Goal: Contribute content: Add original content to the website for others to see

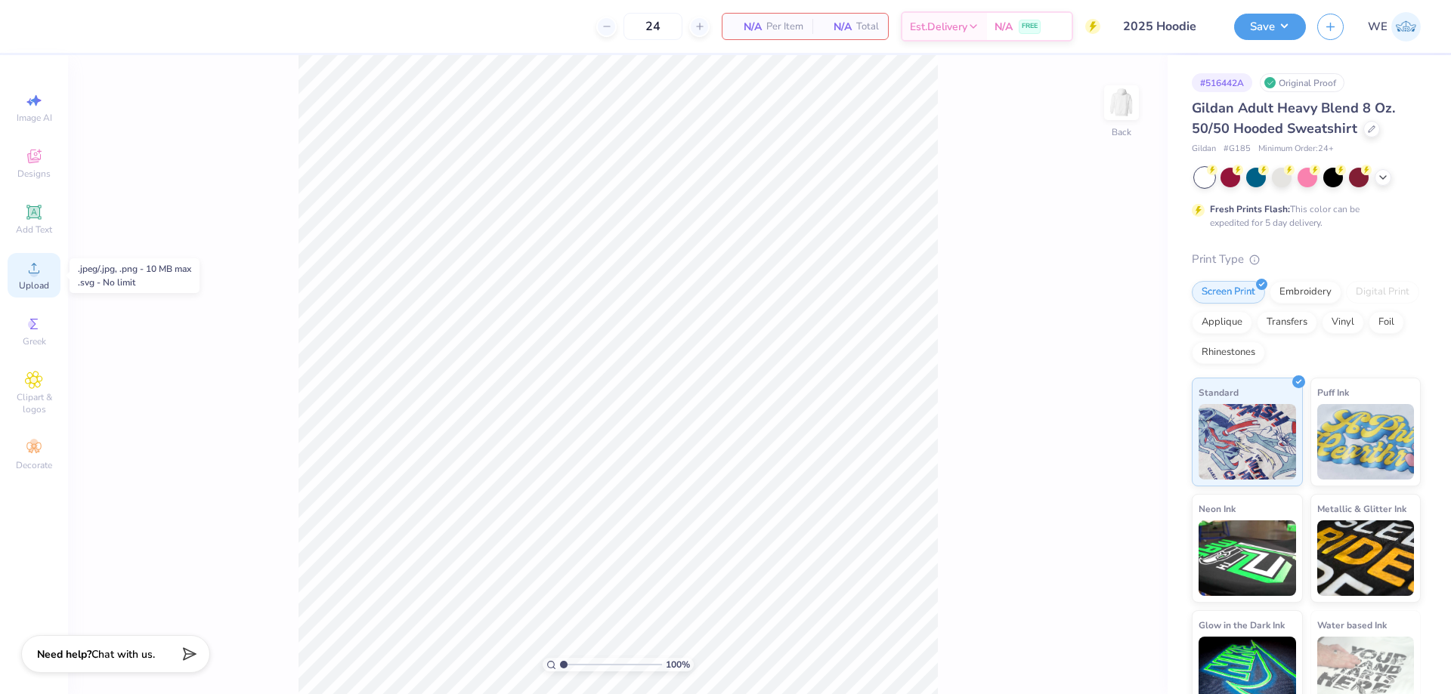
click at [39, 268] on icon at bounding box center [34, 268] width 18 height 18
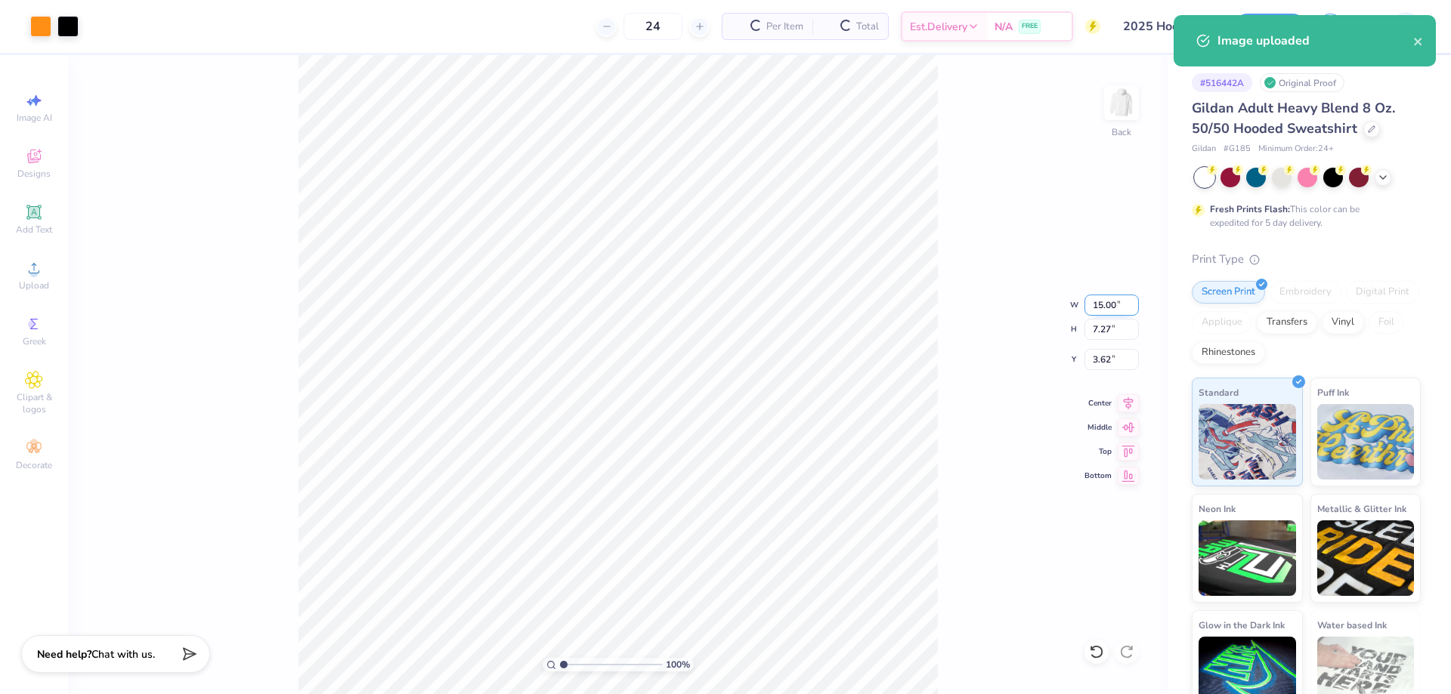
click at [1103, 307] on input "15.00" at bounding box center [1111, 305] width 54 height 21
type input "4.00"
type input "1.94"
type input "3.00"
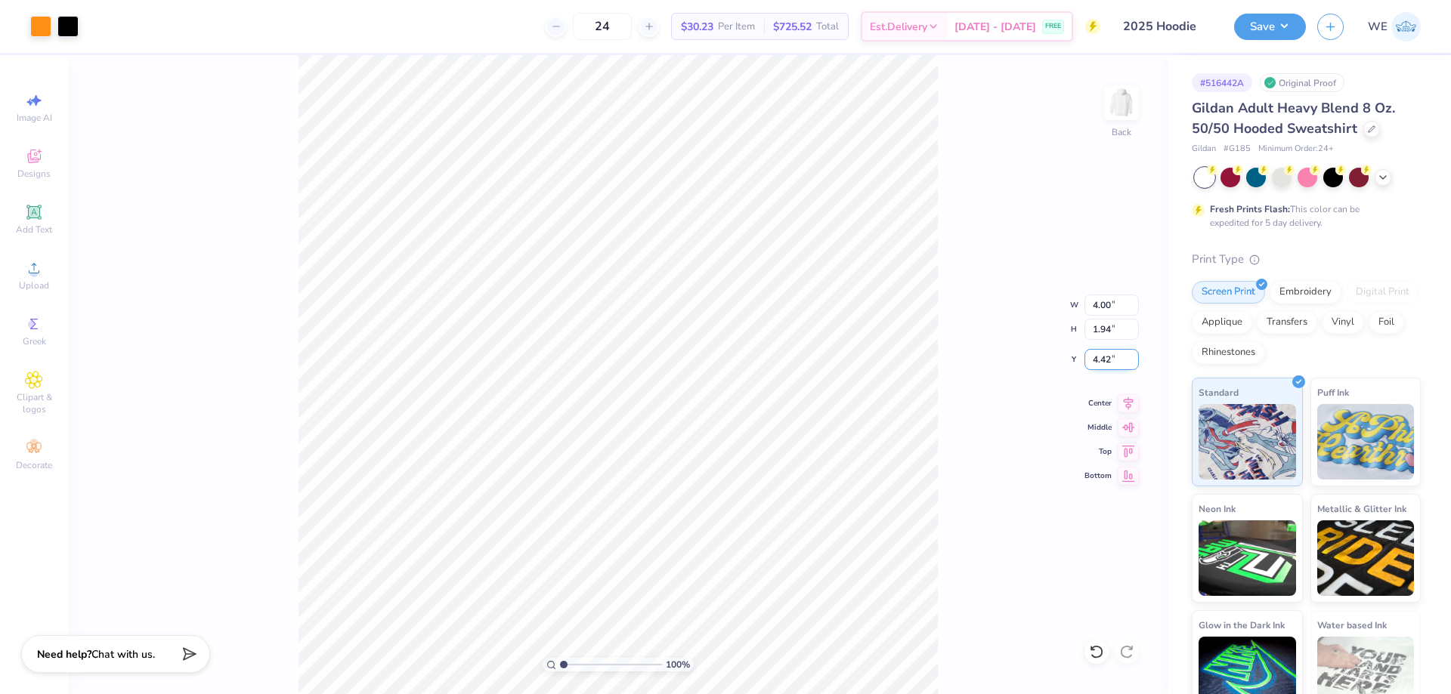
click at [1108, 357] on input "4.42" at bounding box center [1111, 359] width 54 height 21
type input "3.00"
click at [1116, 107] on img at bounding box center [1121, 103] width 60 height 60
click at [29, 279] on div "Upload" at bounding box center [34, 275] width 53 height 45
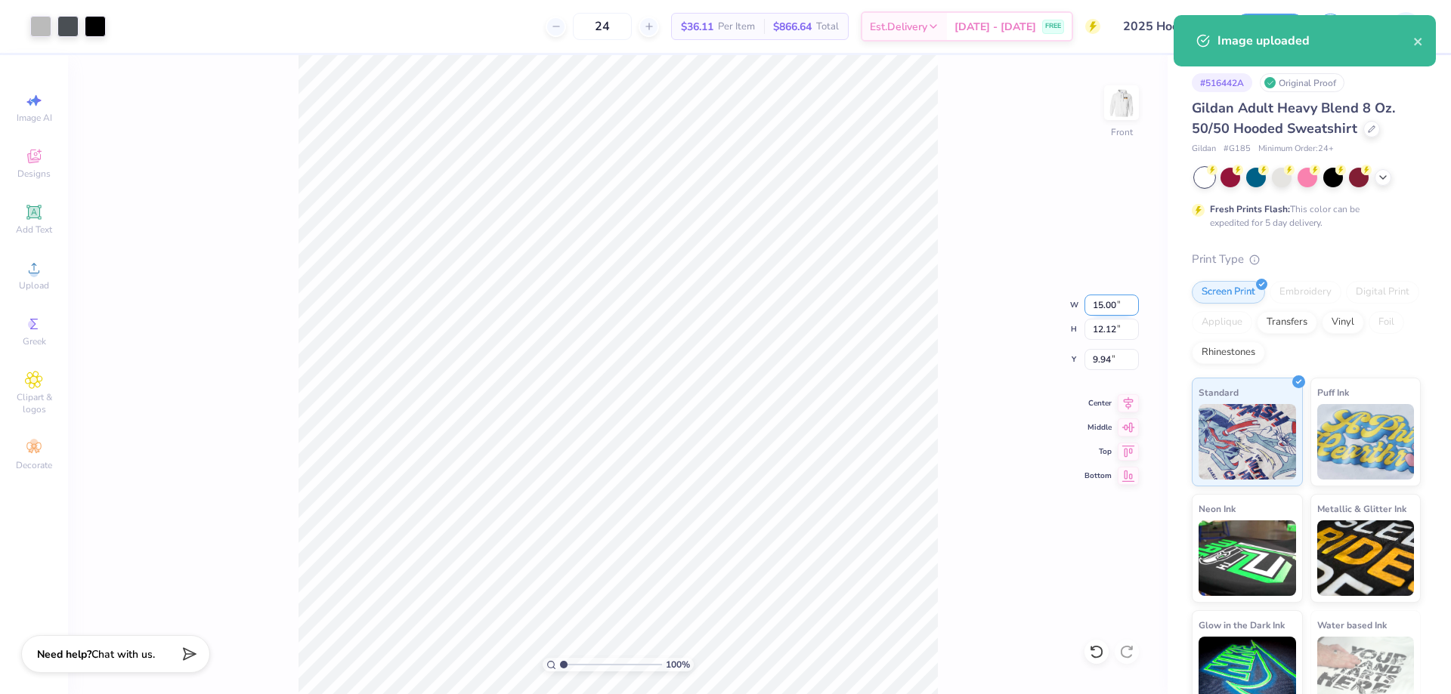
click at [1097, 311] on input "15.00" at bounding box center [1111, 305] width 54 height 21
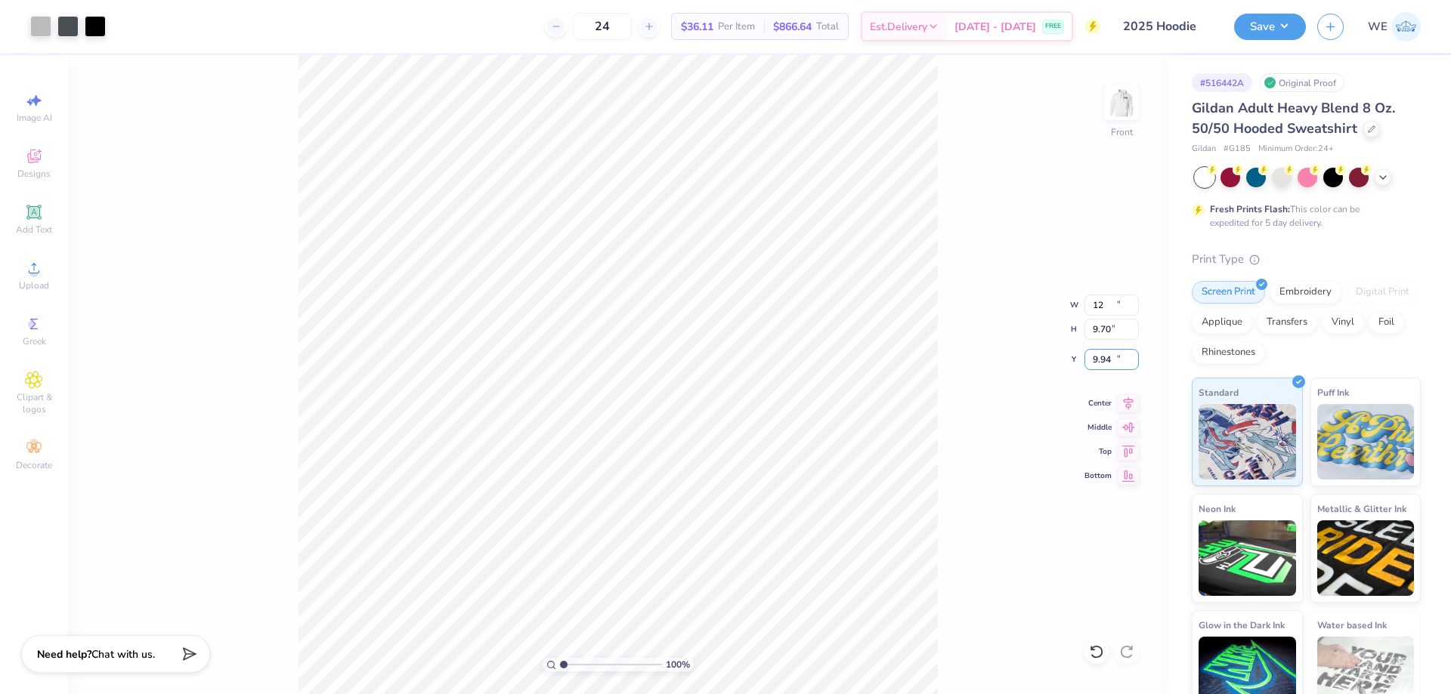
type input "12.00"
type input "9.70"
type input "6.00"
click at [1297, 23] on button "Save" at bounding box center [1270, 24] width 72 height 26
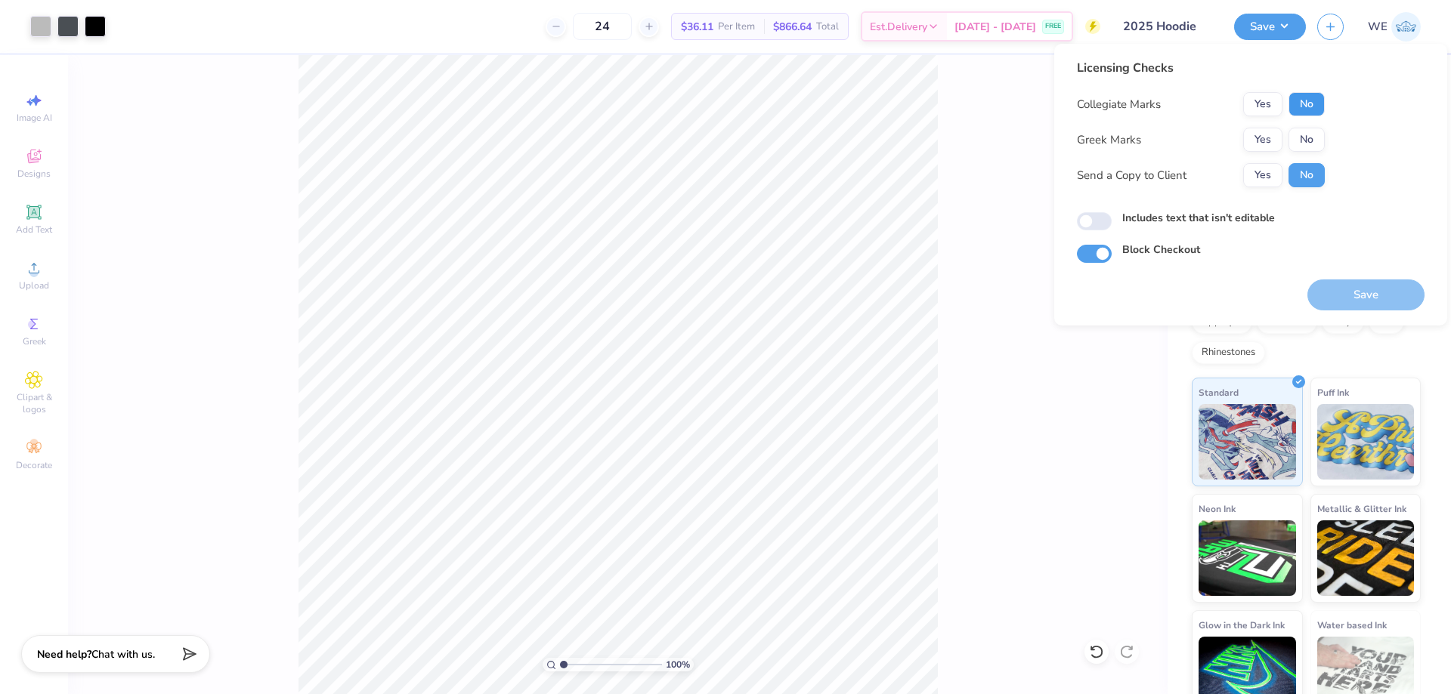
click at [1311, 104] on button "No" at bounding box center [1306, 104] width 36 height 24
click at [1310, 133] on button "No" at bounding box center [1306, 140] width 36 height 24
click at [1263, 172] on button "Yes" at bounding box center [1262, 175] width 39 height 24
click at [1084, 222] on input "Includes text that isn't editable" at bounding box center [1094, 221] width 35 height 18
checkbox input "true"
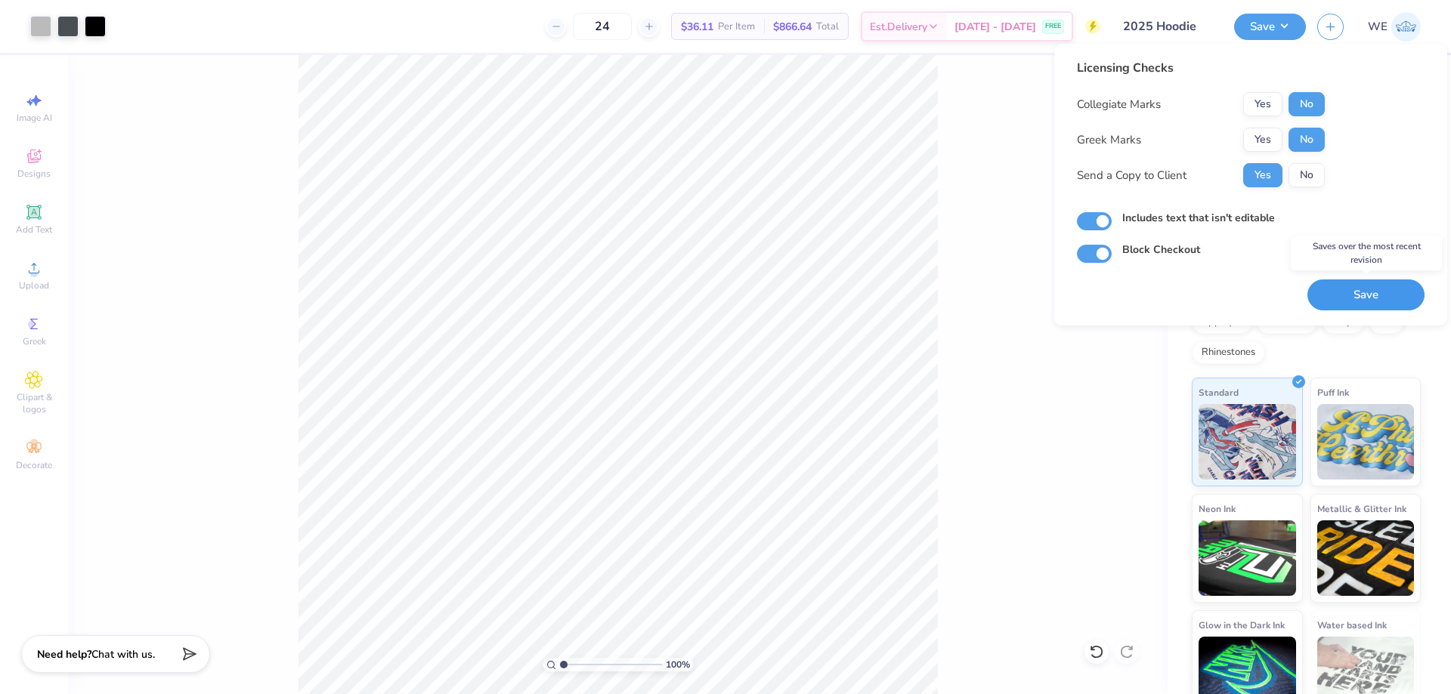
click at [1400, 293] on button "Save" at bounding box center [1365, 295] width 117 height 31
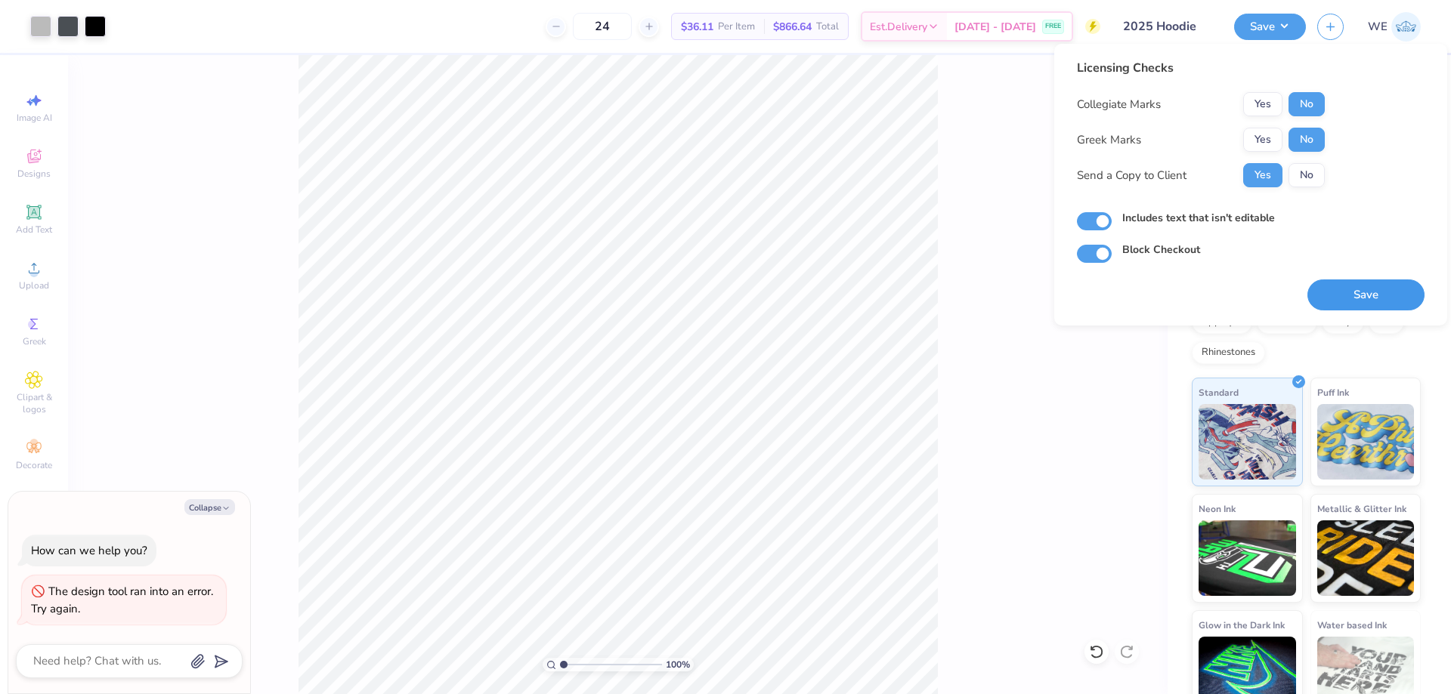
click at [1356, 284] on button "Save" at bounding box center [1365, 295] width 117 height 31
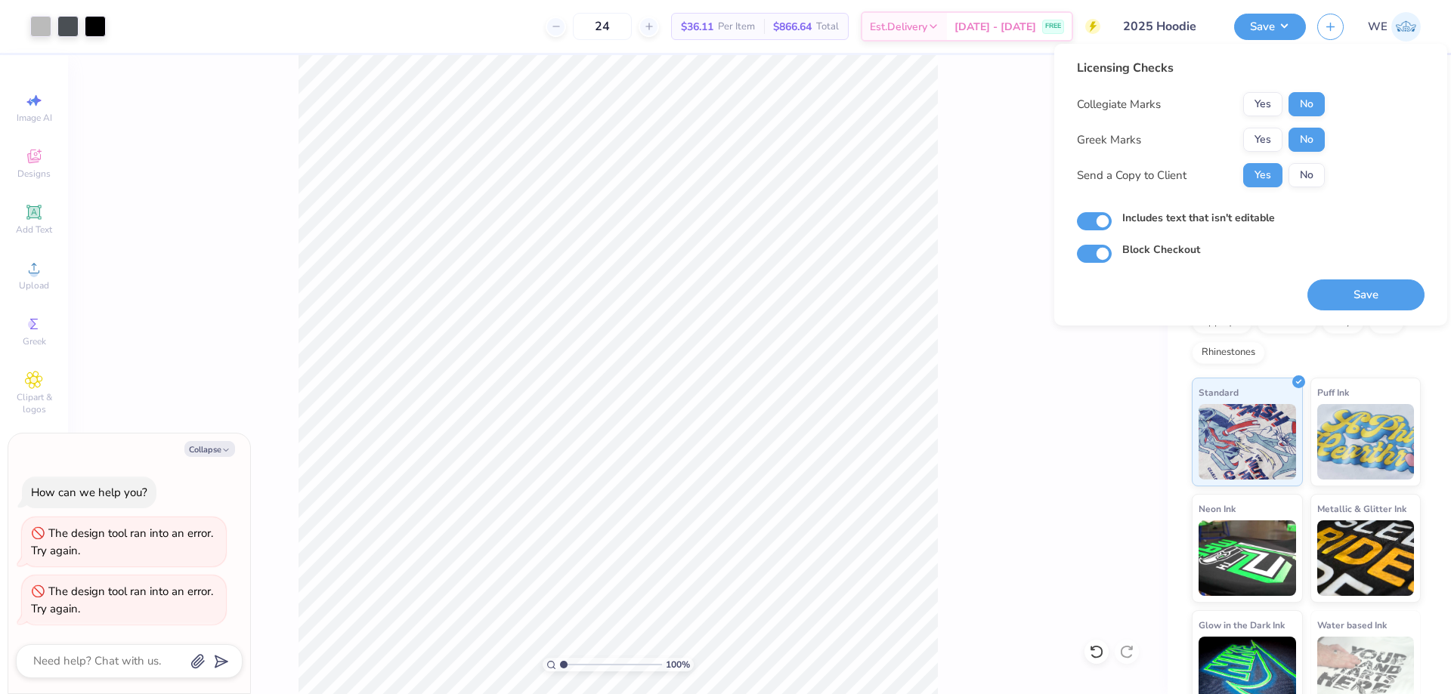
type textarea "x"
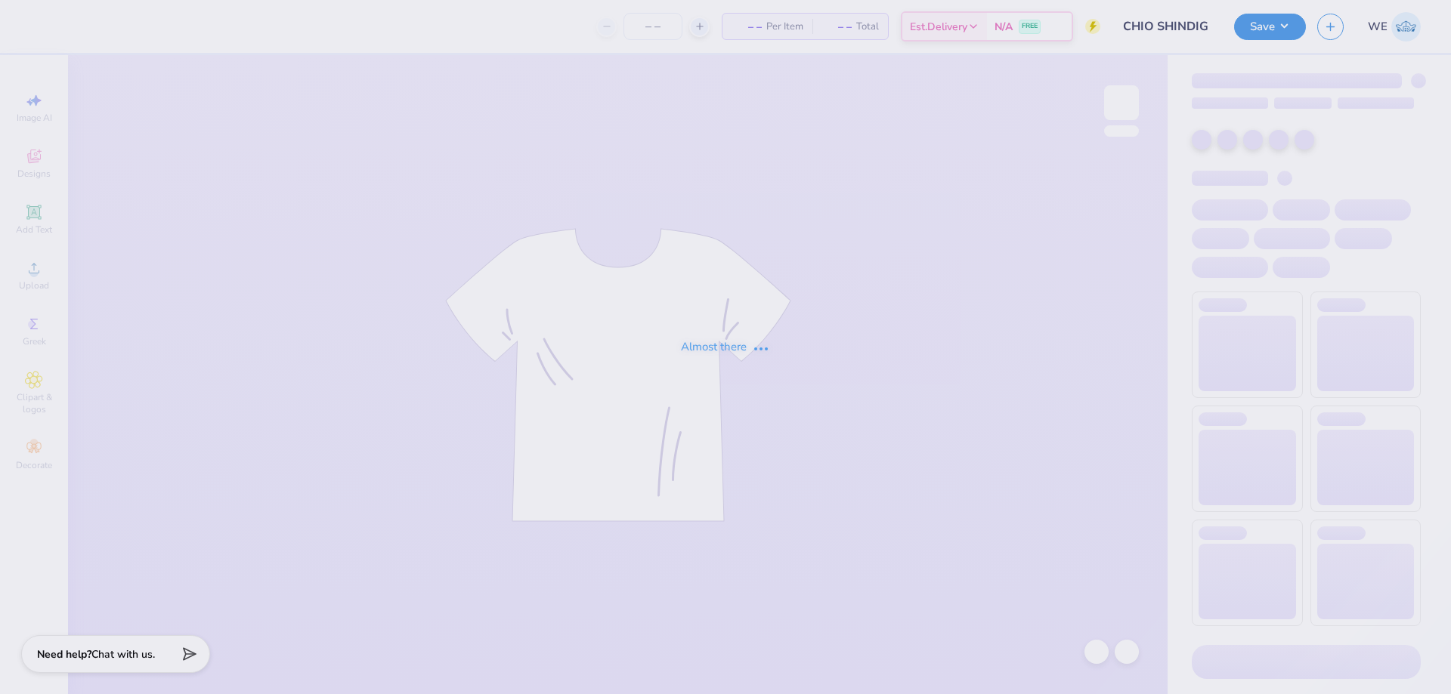
type input "30"
type input "2025 Hoodie"
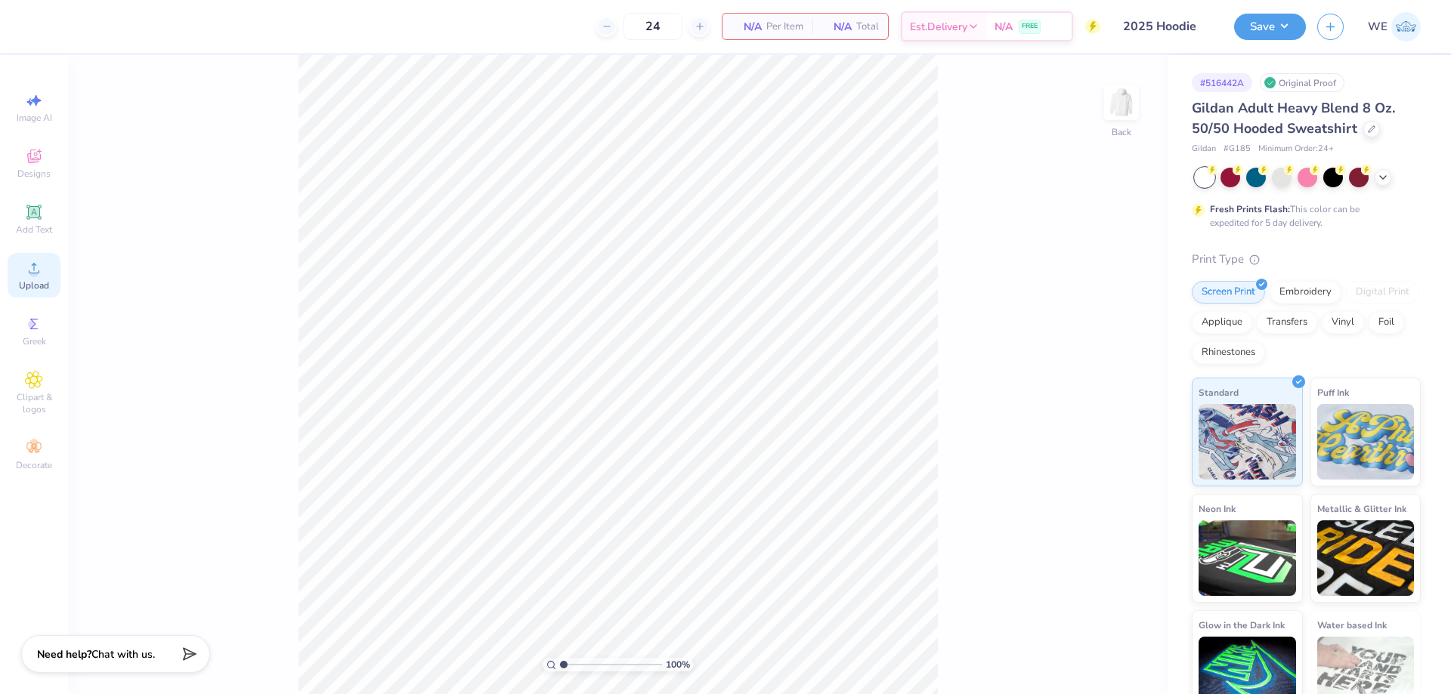
click at [27, 277] on div "Upload" at bounding box center [34, 275] width 53 height 45
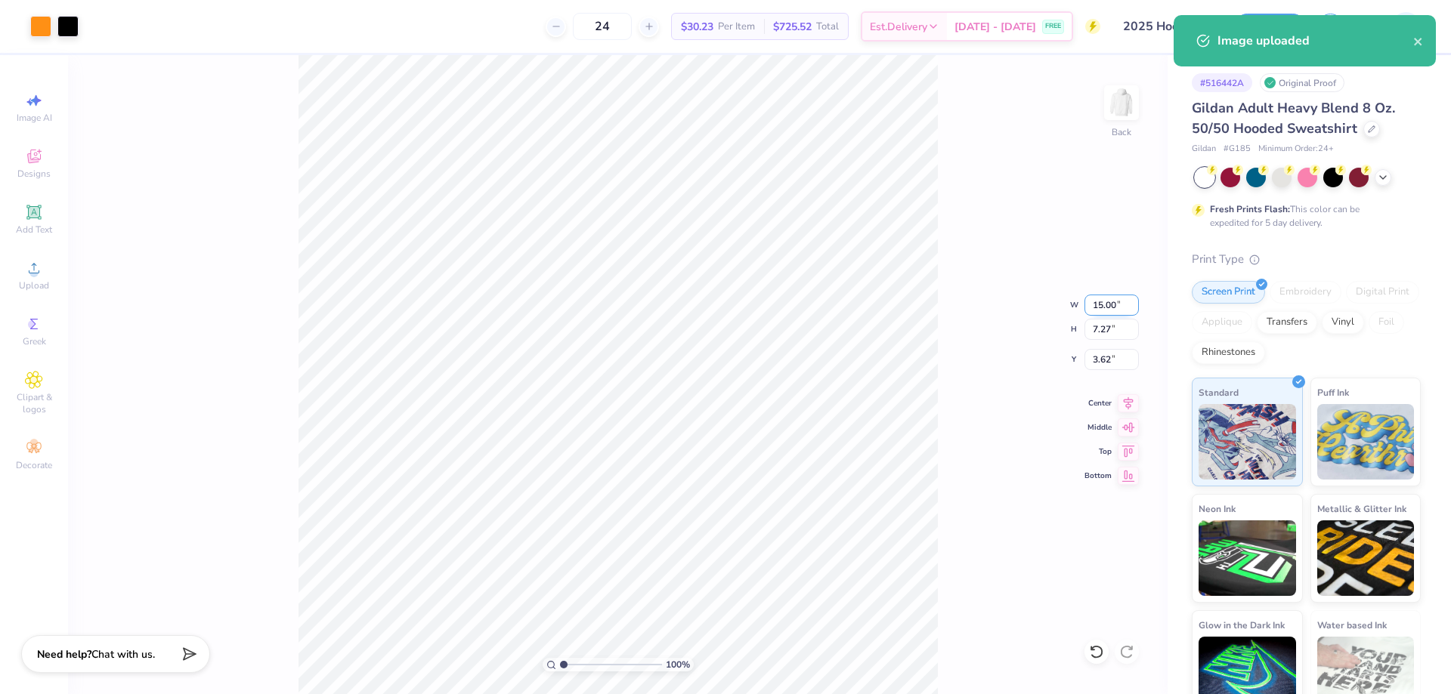
click at [1110, 307] on input "15.00" at bounding box center [1111, 305] width 54 height 21
type input "4.00"
type input "1.94"
type input "3.00"
type input "4.75"
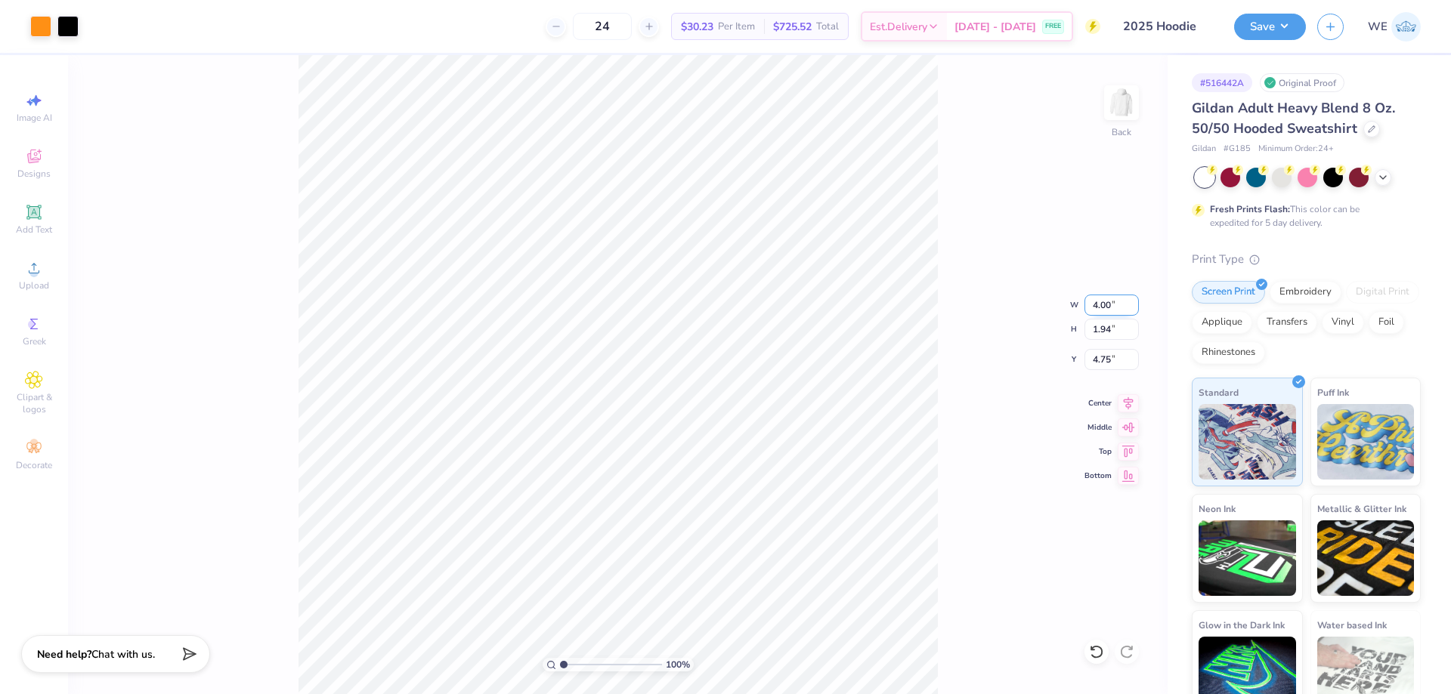
click at [1109, 308] on input "4.00" at bounding box center [1111, 305] width 54 height 21
type input "3.00"
type input "1.45"
type input "3.00"
click at [1118, 97] on img at bounding box center [1121, 103] width 60 height 60
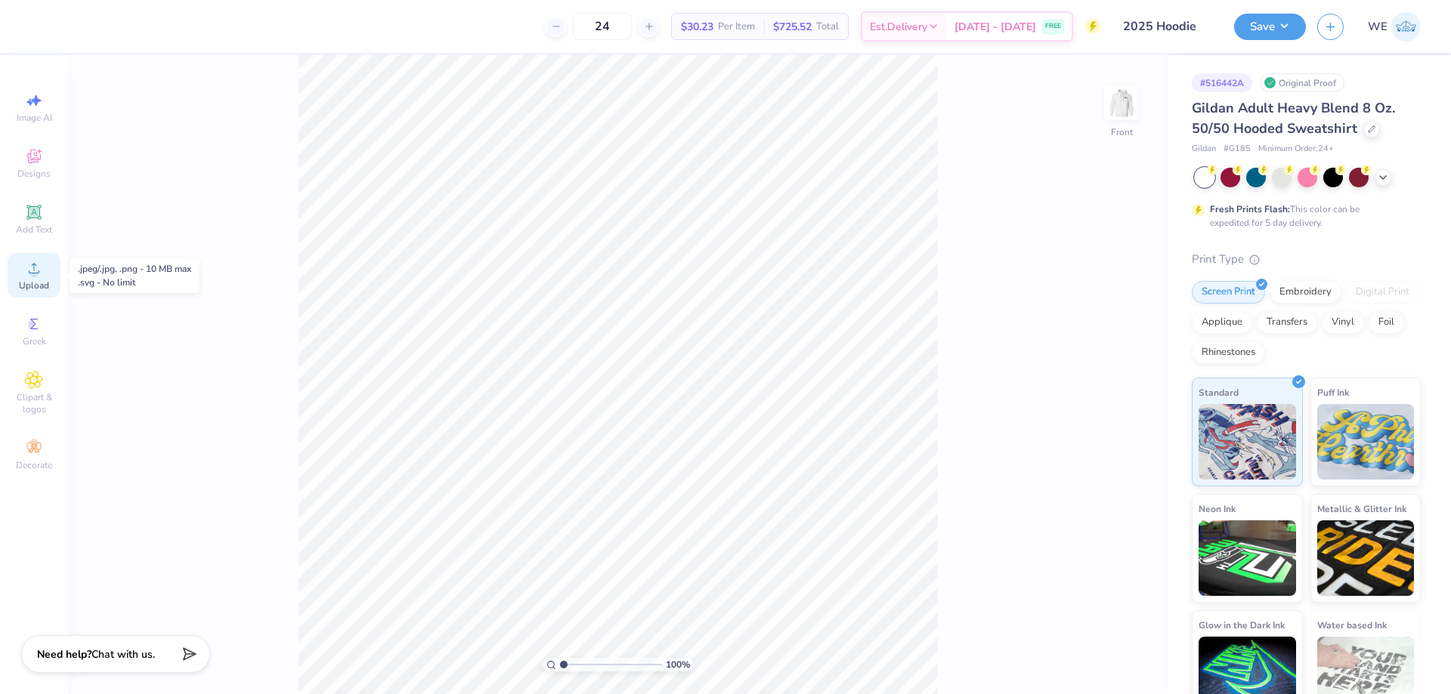
click at [29, 275] on icon at bounding box center [34, 268] width 18 height 18
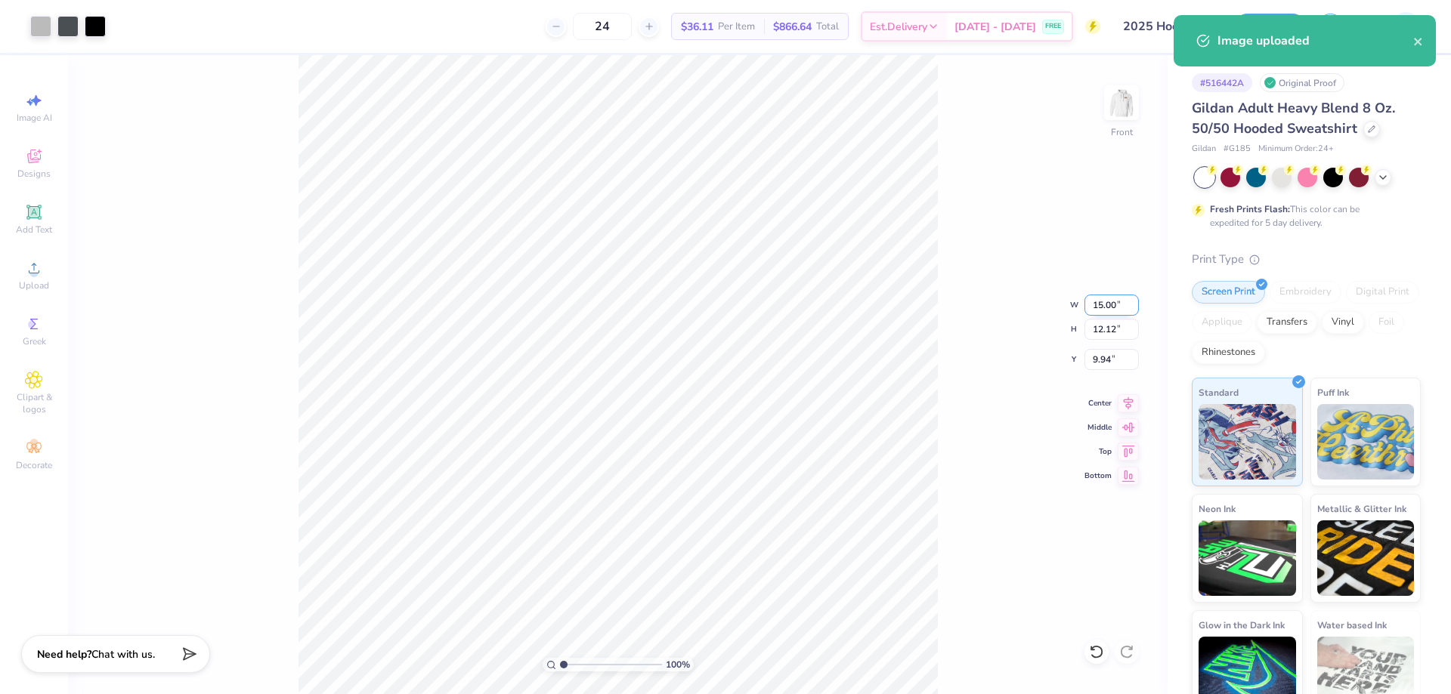
click at [1104, 308] on input "15.00" at bounding box center [1111, 305] width 54 height 21
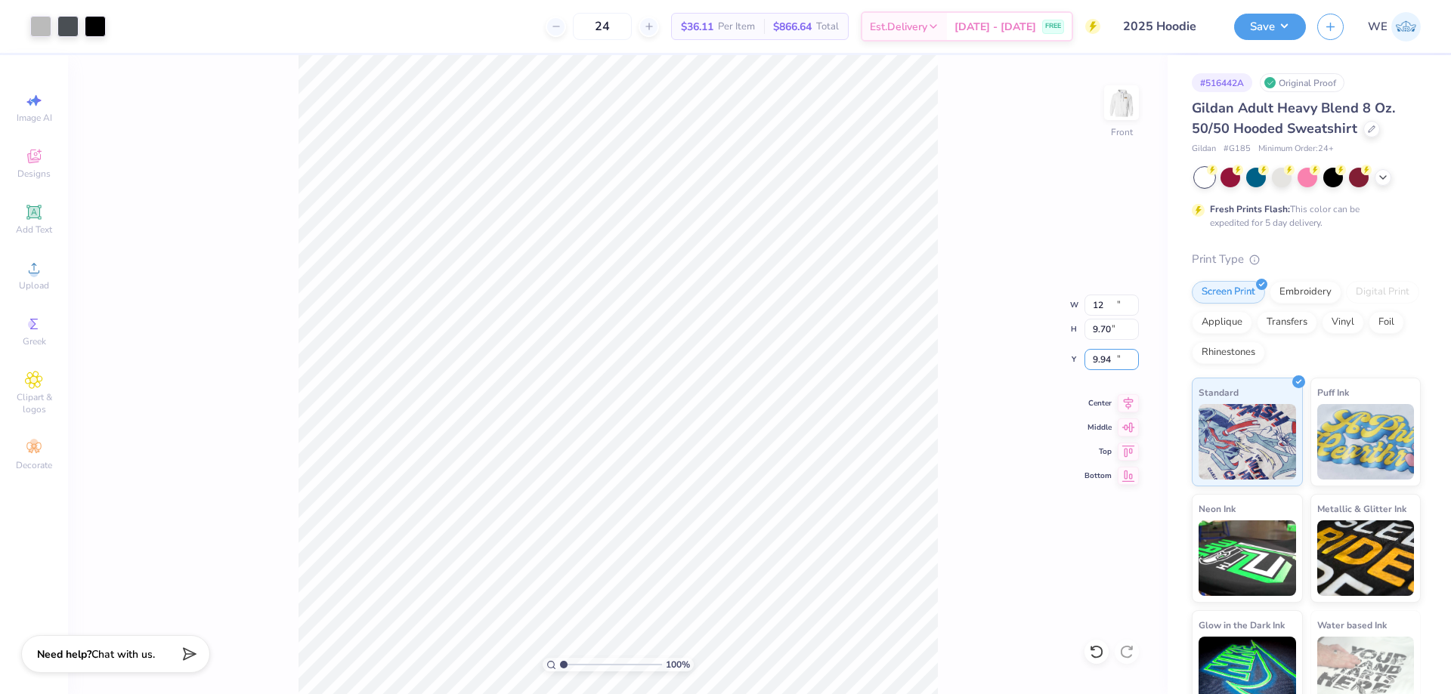
type input "12.00"
type input "9.70"
type input "6.00"
click at [1257, 32] on button "Save" at bounding box center [1270, 24] width 72 height 26
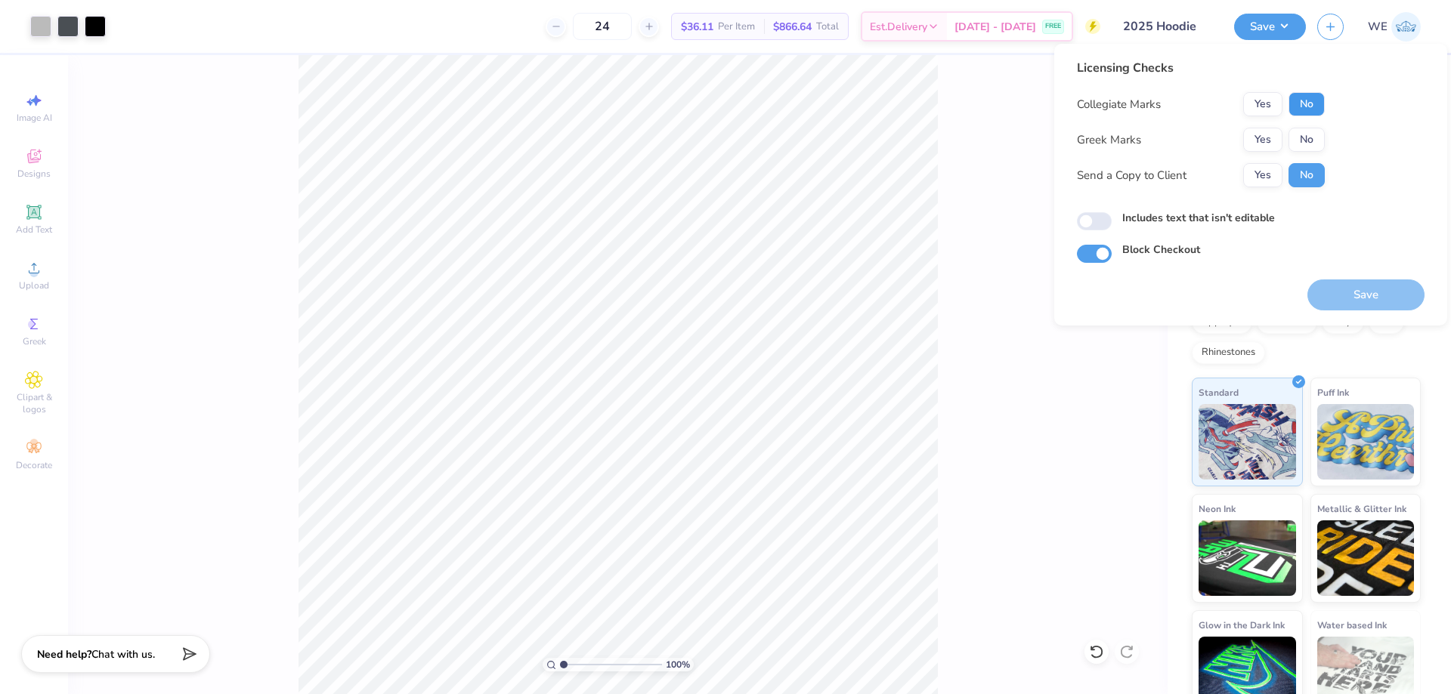
click at [1304, 105] on button "No" at bounding box center [1306, 104] width 36 height 24
click at [1307, 136] on button "No" at bounding box center [1306, 140] width 36 height 24
click at [1272, 174] on button "Yes" at bounding box center [1262, 175] width 39 height 24
click at [1088, 227] on input "Includes text that isn't editable" at bounding box center [1094, 221] width 35 height 18
checkbox input "true"
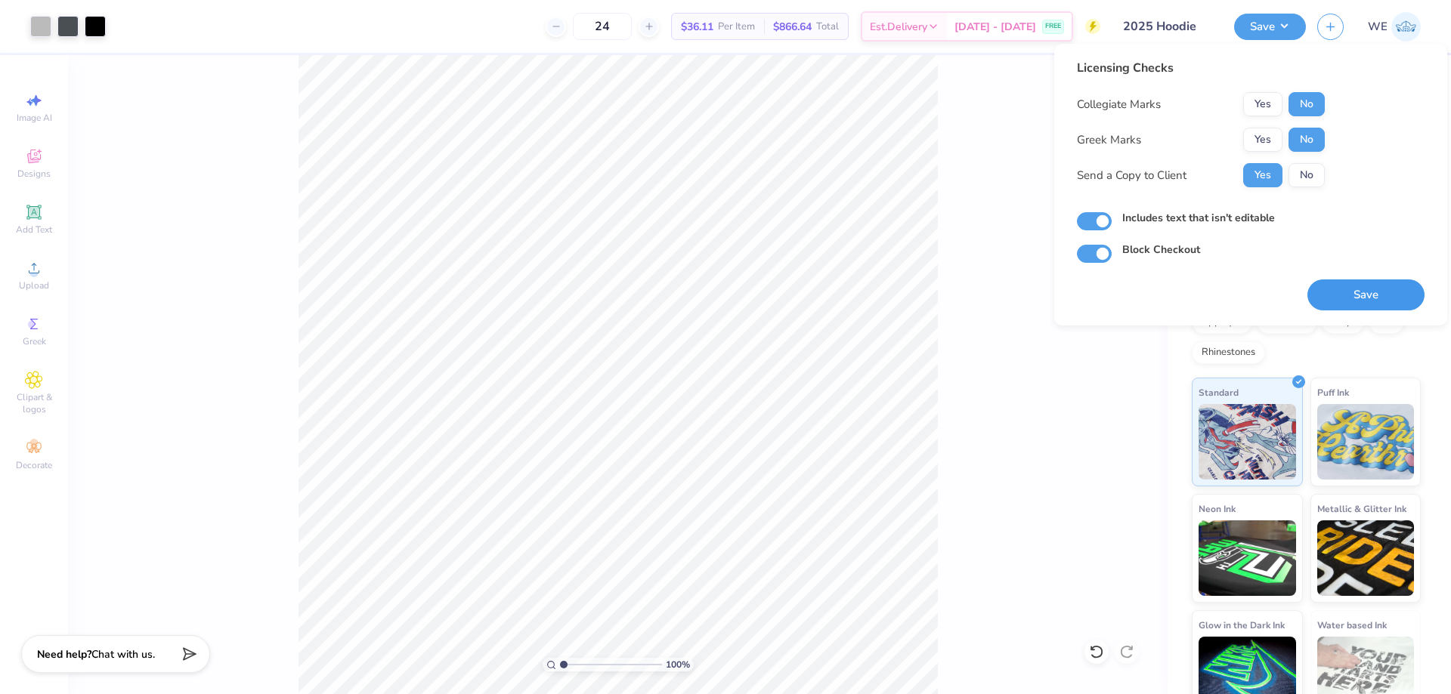
click at [1357, 297] on button "Save" at bounding box center [1365, 295] width 117 height 31
